Goal: Obtain resource: Download file/media

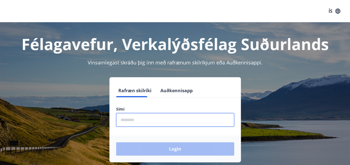
click at [197, 120] on input "phone" at bounding box center [175, 120] width 118 height 14
type input "********"
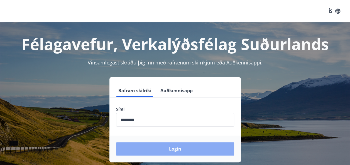
click at [158, 150] on button "Login" at bounding box center [175, 148] width 118 height 13
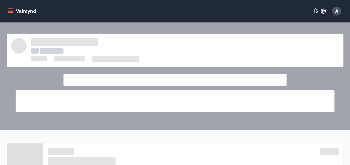
click at [215, 101] on span at bounding box center [175, 101] width 319 height 22
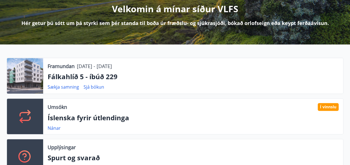
scroll to position [90, 0]
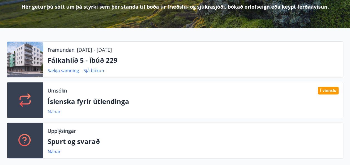
click at [50, 111] on link "Nánar" at bounding box center [54, 112] width 13 height 6
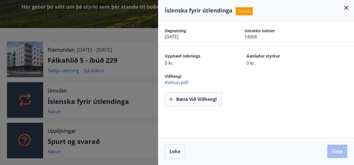
click at [179, 83] on span "Kvittun.pdf" at bounding box center [259, 83] width 189 height 6
click at [347, 8] on icon at bounding box center [346, 8] width 4 height 4
